Goal: Task Accomplishment & Management: Use online tool/utility

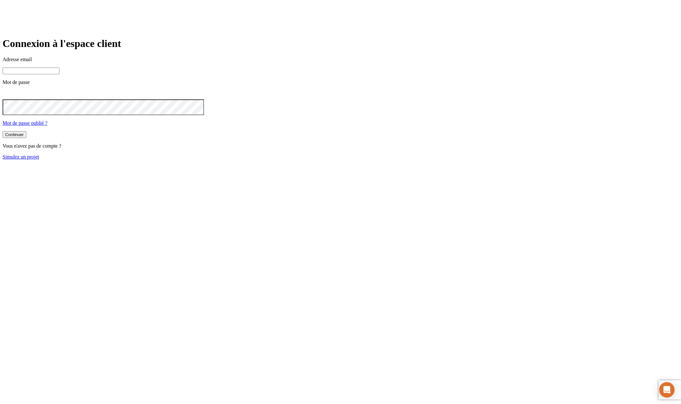
type input "[PERSON_NAME][DOMAIN_NAME][EMAIL_ADDRESS][DOMAIN_NAME]"
click at [39, 159] on link "Simulez un projet" at bounding box center [21, 156] width 37 height 5
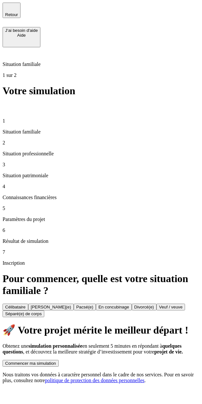
click at [56, 365] on div "Commencer ma simulation" at bounding box center [30, 363] width 51 height 5
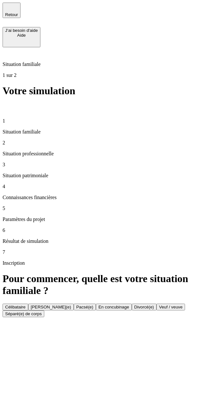
click at [28, 303] on button "Célibataire" at bounding box center [16, 306] width 26 height 7
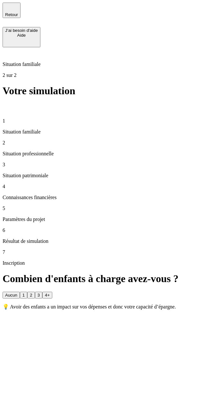
click at [20, 292] on button "Aucun" at bounding box center [11, 295] width 17 height 7
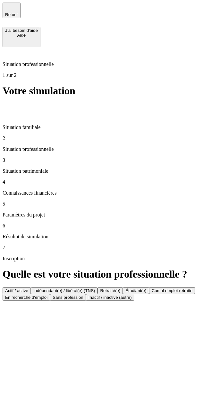
click at [31, 287] on button "Actif / active" at bounding box center [17, 290] width 28 height 7
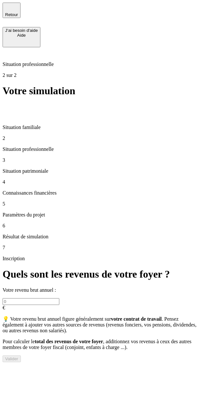
click at [59, 298] on input "text" at bounding box center [31, 301] width 57 height 7
type input "1 000 000"
click at [21, 362] on button "Valider" at bounding box center [12, 358] width 18 height 7
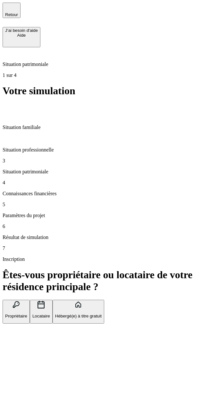
click at [30, 300] on button "Propriétaire" at bounding box center [16, 312] width 27 height 24
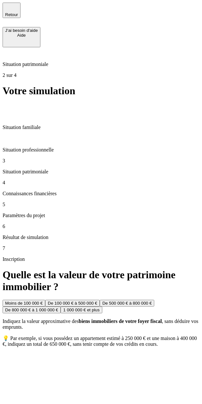
click at [102, 306] on button "1 000 000 € et plus" at bounding box center [81, 309] width 41 height 7
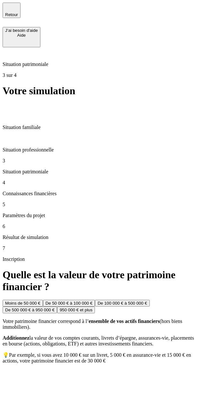
click at [93, 307] on div "950 000 € et plus" at bounding box center [76, 309] width 33 height 5
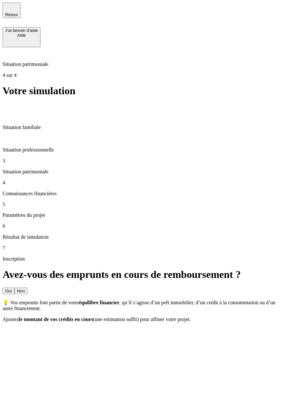
click at [27, 288] on button "Non" at bounding box center [20, 291] width 13 height 7
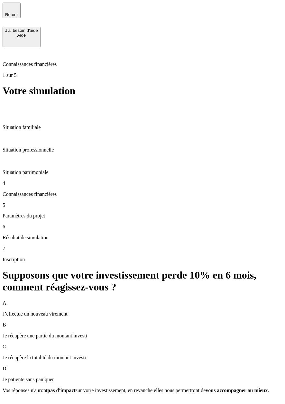
click at [132, 366] on div "D Je patiente sans paniquer" at bounding box center [143, 374] width 280 height 17
click at [18, 400] on div "Valider" at bounding box center [11, 402] width 13 height 5
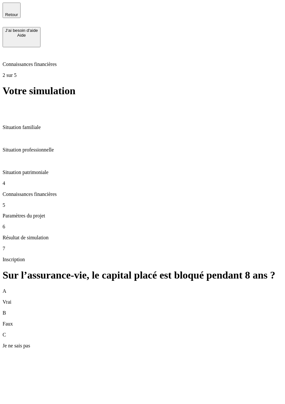
click at [188, 332] on div "C Je ne sais pas" at bounding box center [143, 340] width 280 height 17
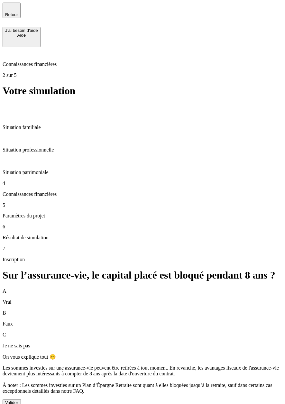
click at [21, 399] on button "Valider" at bounding box center [12, 402] width 18 height 7
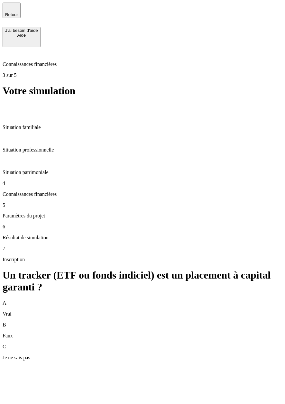
click at [208, 344] on div "C Je ne sais pas" at bounding box center [143, 352] width 280 height 17
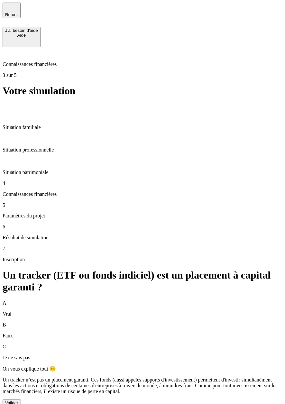
click at [21, 400] on button "Valider" at bounding box center [12, 403] width 18 height 7
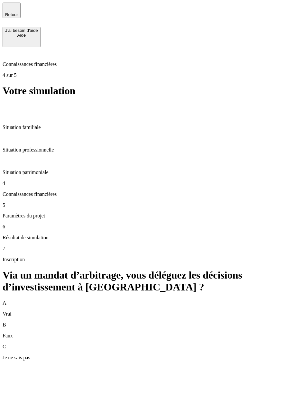
click at [180, 344] on div "C Je ne sais pas" at bounding box center [143, 352] width 280 height 17
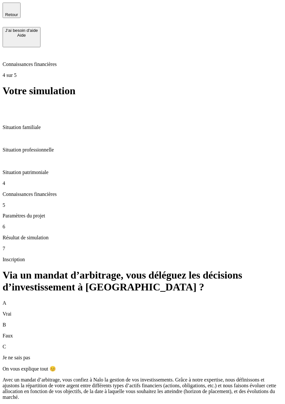
click at [18, 403] on div "Valider" at bounding box center [11, 408] width 13 height 5
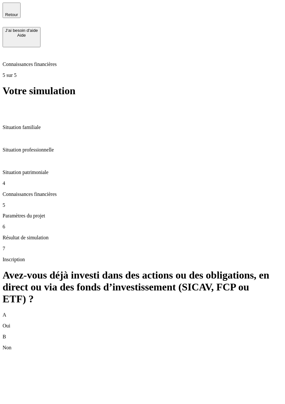
click at [147, 334] on div "B Non" at bounding box center [143, 342] width 280 height 17
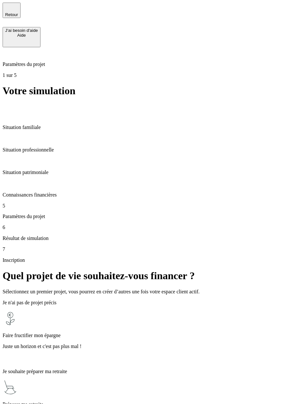
click at [175, 311] on div "Faire fructifier mon épargne Juste un horizon et c'est pas plus mal !" at bounding box center [143, 337] width 280 height 53
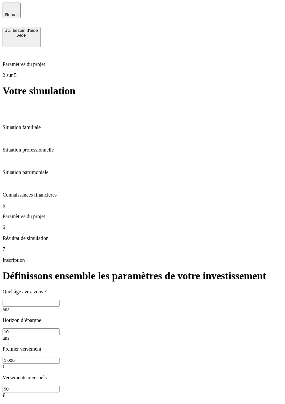
click at [59, 300] on input "text" at bounding box center [31, 303] width 57 height 7
type input "51"
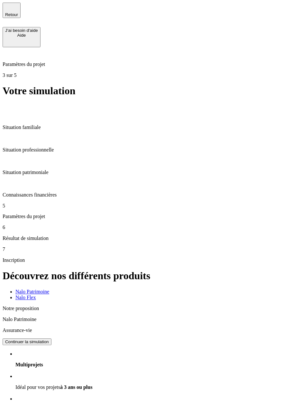
click at [168, 295] on div "Nalo Flex" at bounding box center [116, 298] width 203 height 6
click at [128, 289] on div "Nalo Patrimoine" at bounding box center [116, 292] width 203 height 6
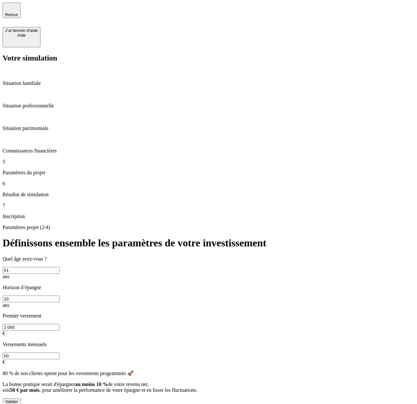
click at [59, 267] on input "51" at bounding box center [31, 270] width 57 height 7
click at [59, 324] on input "1 000" at bounding box center [31, 327] width 57 height 7
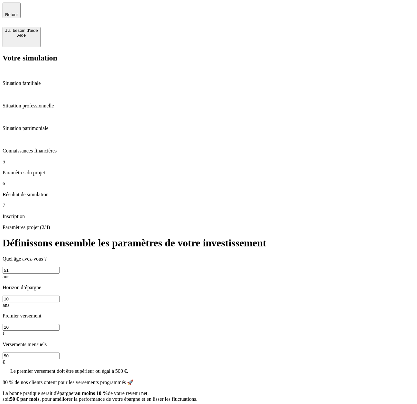
type input "1"
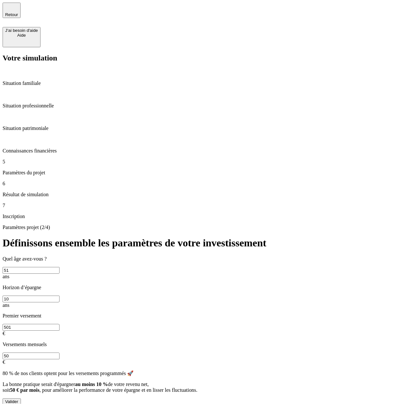
type input "501"
click at [18, 399] on div "Valider" at bounding box center [11, 401] width 13 height 5
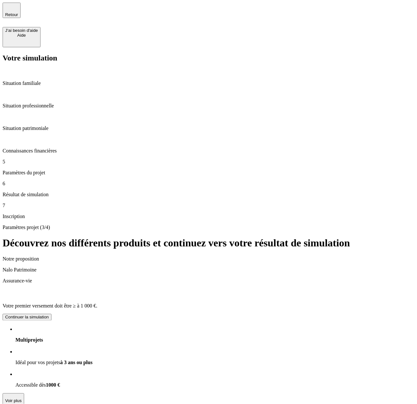
click at [97, 303] on span "Votre premier versement doit être ≥ à 1 000 €." at bounding box center [50, 305] width 95 height 5
click at [49, 315] on div "Continuer la simulation" at bounding box center [27, 317] width 44 height 5
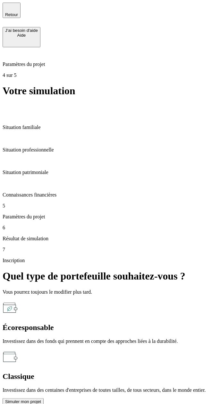
click at [156, 323] on div "Écoresponsable" at bounding box center [111, 327] width 217 height 9
click at [41, 399] on div "Simuler mon projet" at bounding box center [23, 401] width 36 height 5
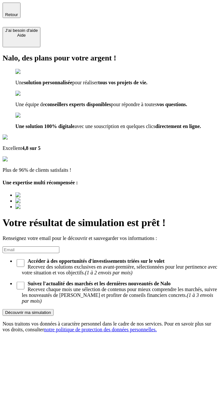
click at [17, 259] on input "Accéder à des opportunités d'investissements triées sur le volet Recevez des so…" at bounding box center [21, 263] width 8 height 8
checkbox input "true"
click at [59, 246] on input at bounding box center [31, 249] width 57 height 7
type input "[EMAIL_ADDRESS][DOMAIN_NAME]"
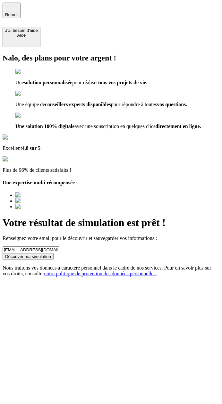
click at [54, 253] on button "Découvrir ma simulation" at bounding box center [28, 256] width 51 height 7
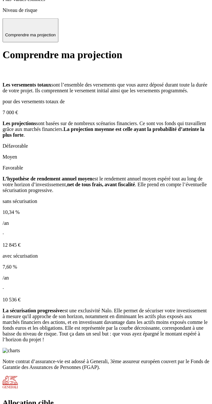
scroll to position [921, 0]
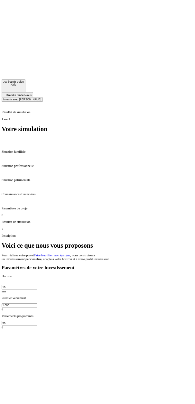
scroll to position [0, 0]
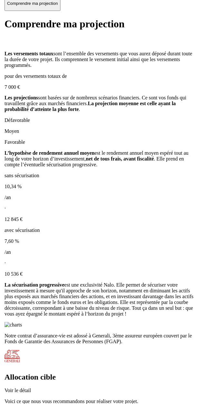
scroll to position [921, 0]
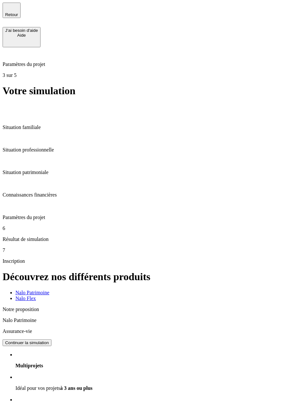
click at [49, 340] on div "Continuer la simulation" at bounding box center [27, 342] width 44 height 5
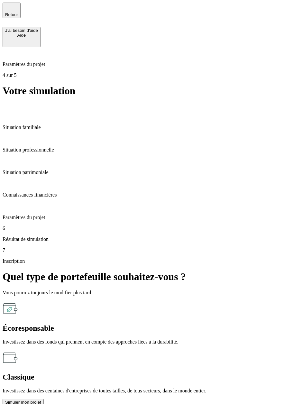
click at [152, 388] on p "Investissez dans des centaines d'entreprises de toutes tailles, de tous secteur…" at bounding box center [147, 391] width 288 height 6
click at [44, 399] on button "Simuler mon projet" at bounding box center [23, 402] width 41 height 7
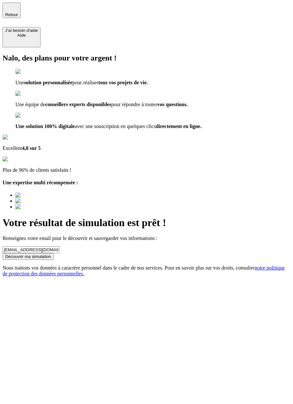
click at [231, 265] on span "notre politique de protection des données personnelles." at bounding box center [144, 270] width 282 height 11
click at [51, 254] on div "Découvrir ma simulation" at bounding box center [28, 256] width 46 height 5
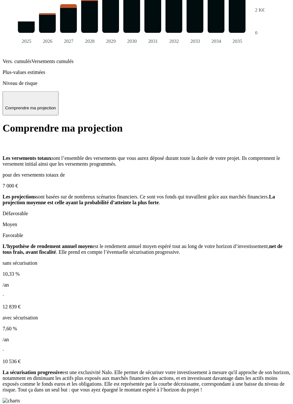
scroll to position [963, 0]
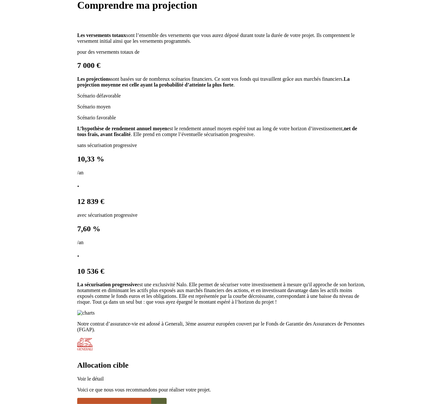
scroll to position [548, 0]
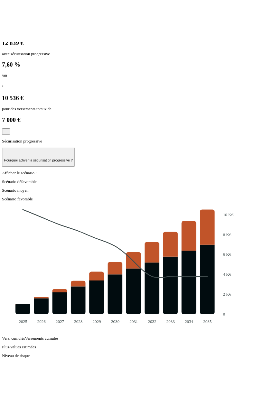
scroll to position [368, 0]
